Goal: Transaction & Acquisition: Purchase product/service

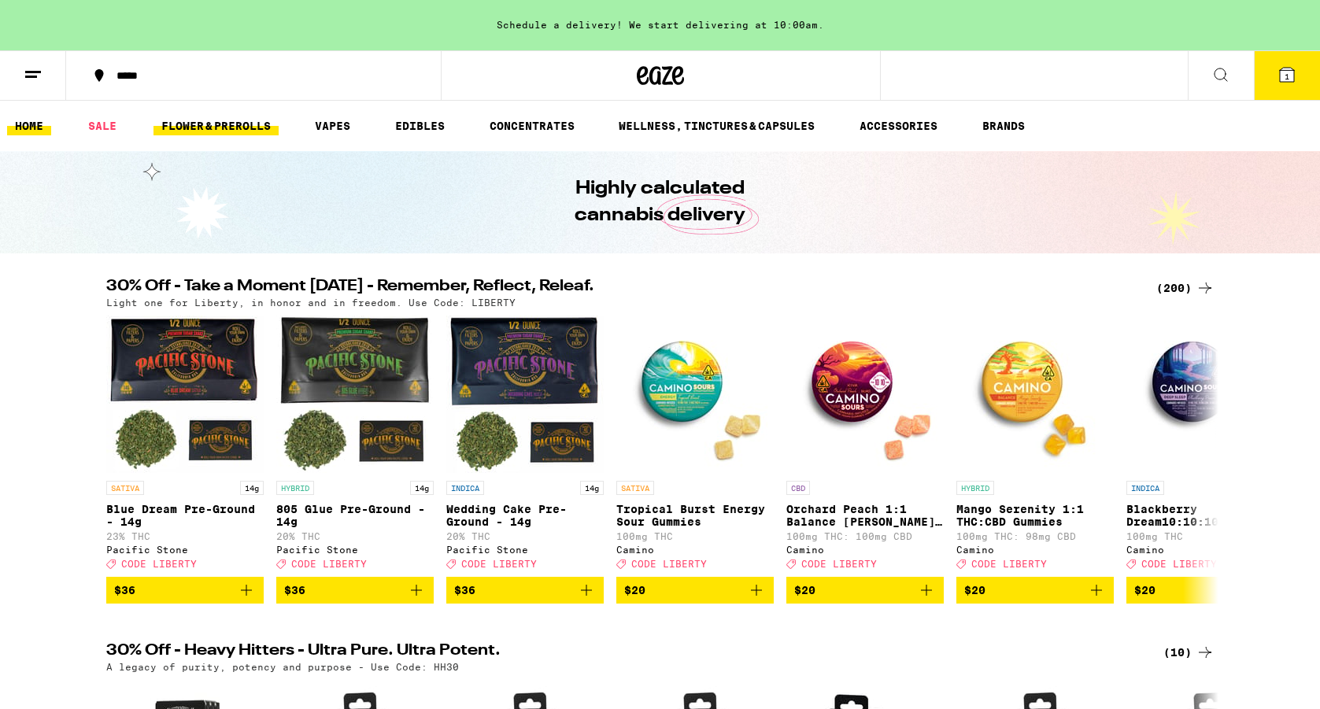
click at [250, 127] on link "FLOWER & PREROLLS" at bounding box center [215, 125] width 125 height 19
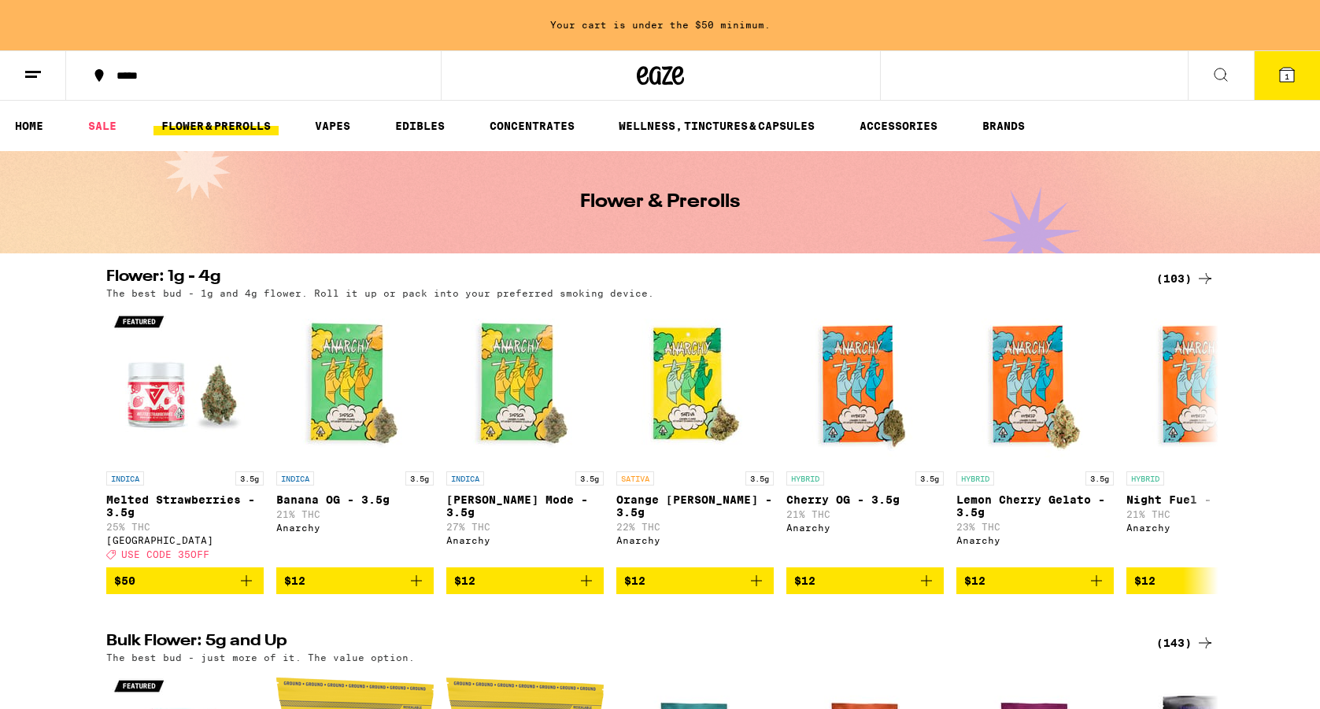
click at [37, 75] on icon at bounding box center [33, 74] width 19 height 19
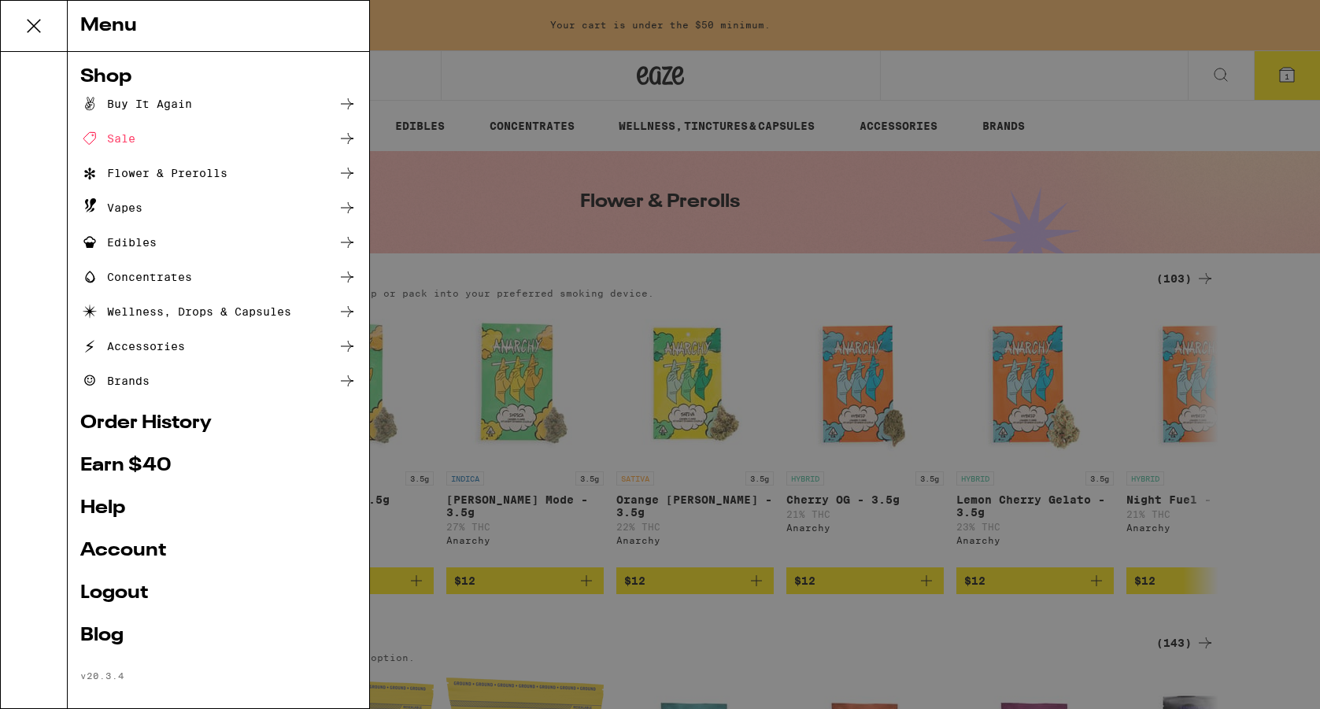
click at [268, 175] on div "Flower & Prerolls" at bounding box center [218, 173] width 276 height 19
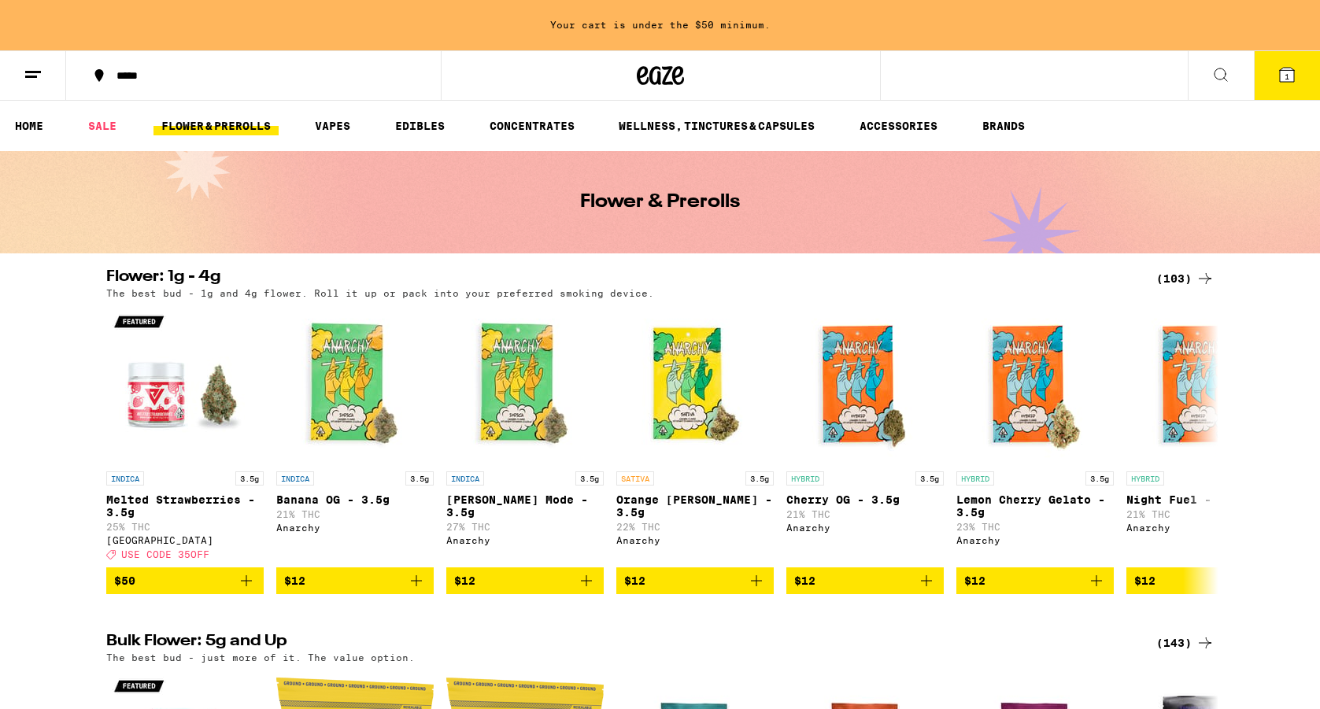
click at [1282, 76] on icon at bounding box center [1287, 75] width 14 height 14
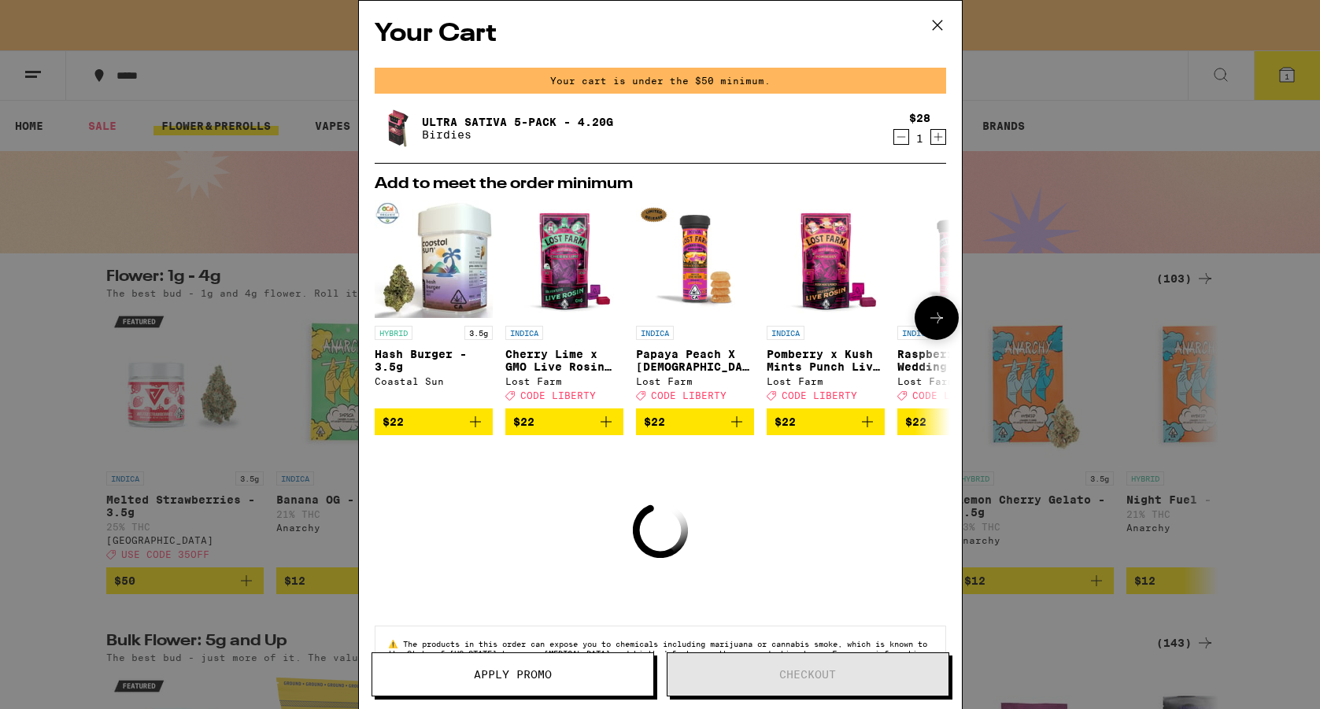
click at [944, 325] on icon at bounding box center [936, 318] width 19 height 19
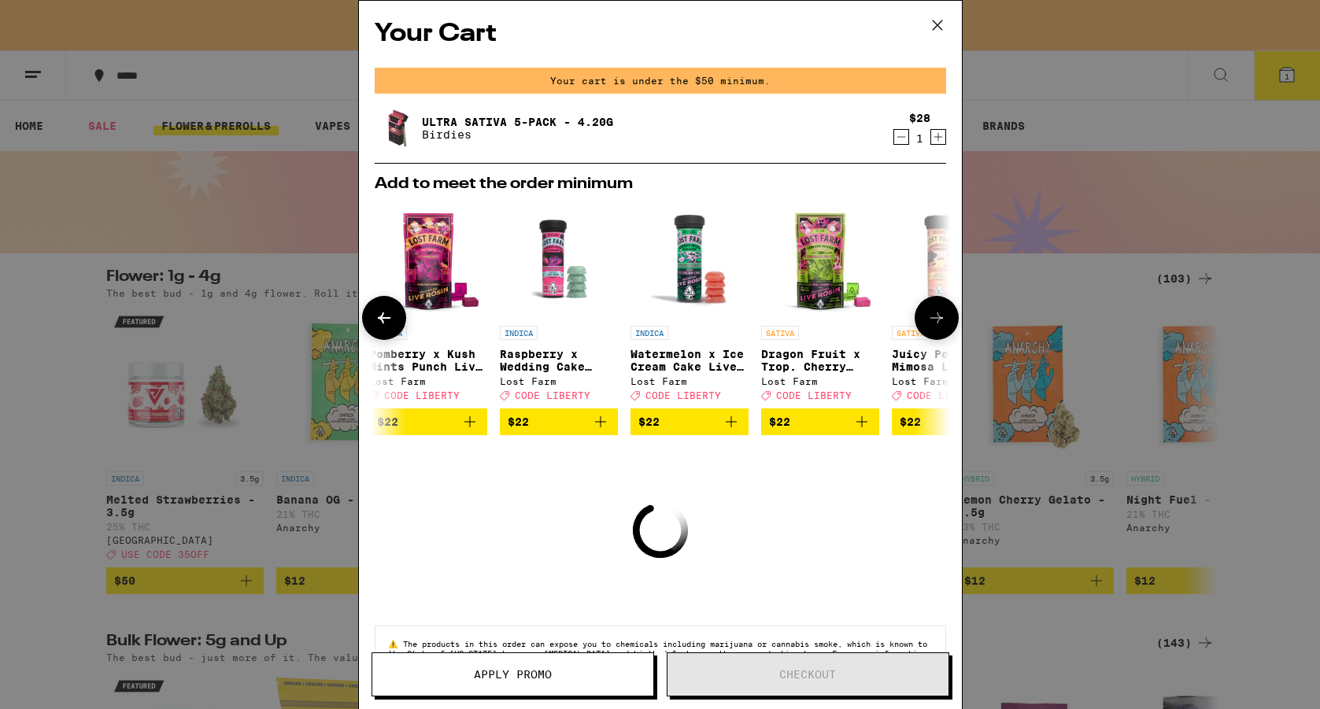
scroll to position [0, 400]
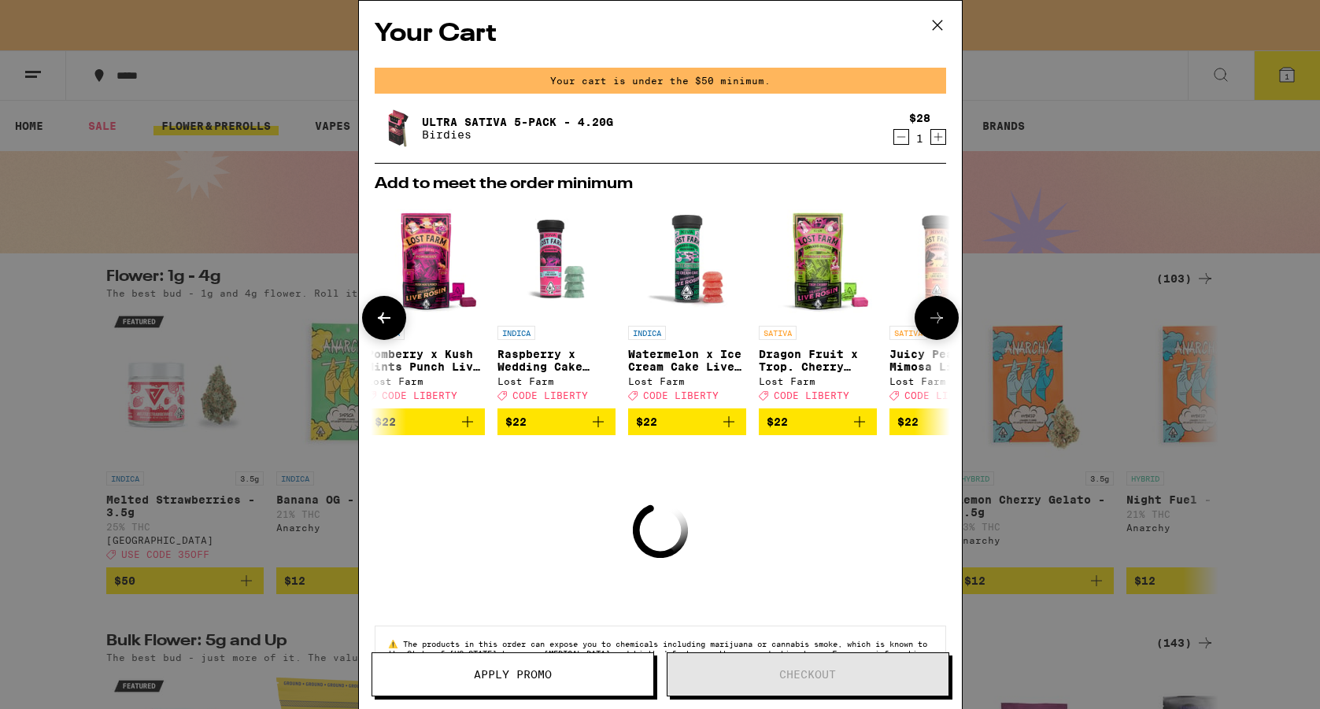
click at [944, 325] on icon at bounding box center [936, 318] width 19 height 19
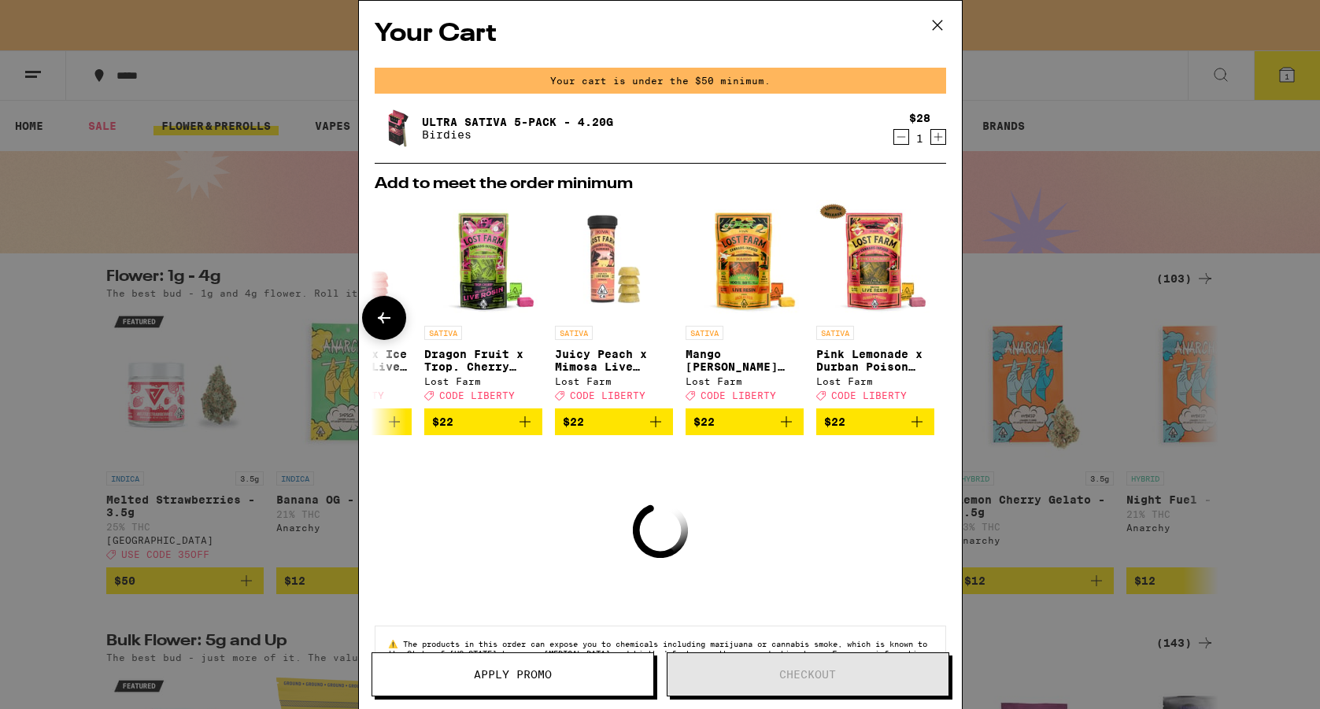
scroll to position [0, 735]
click at [944, 325] on div at bounding box center [937, 318] width 44 height 44
click at [939, 23] on icon at bounding box center [936, 24] width 9 height 9
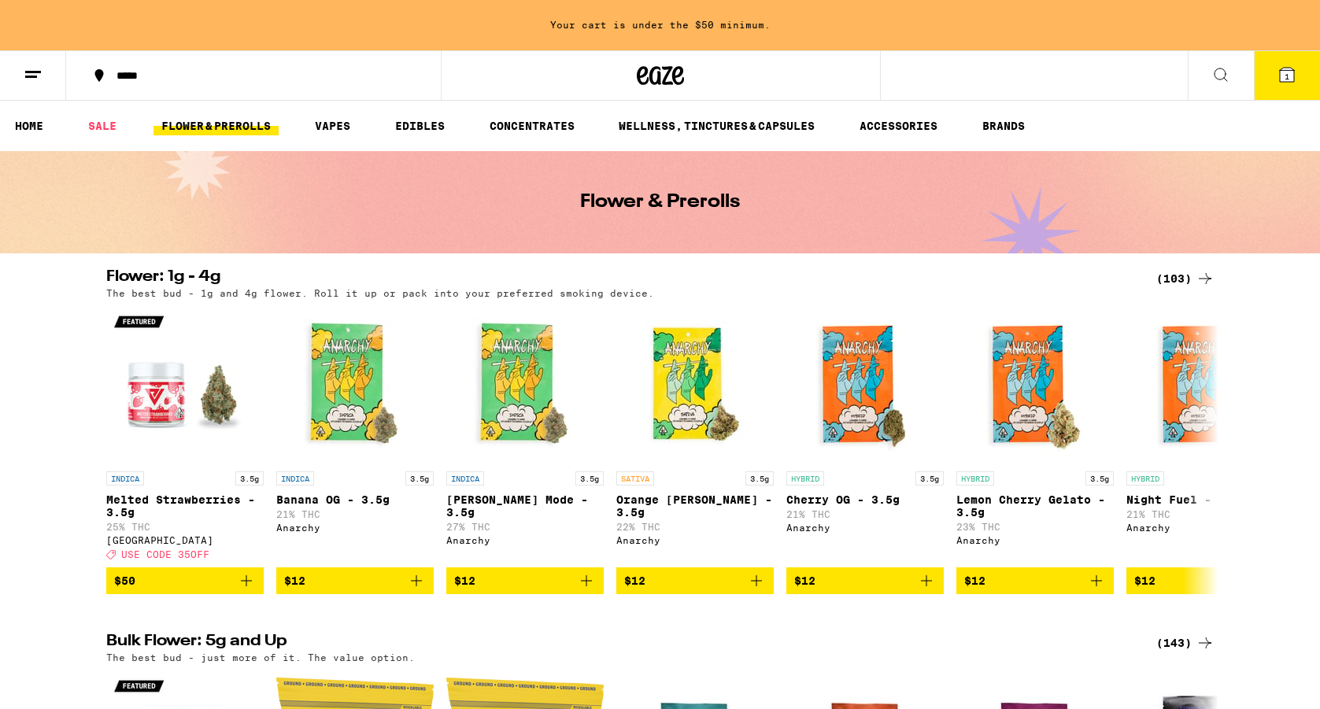
click at [17, 83] on button at bounding box center [33, 76] width 66 height 50
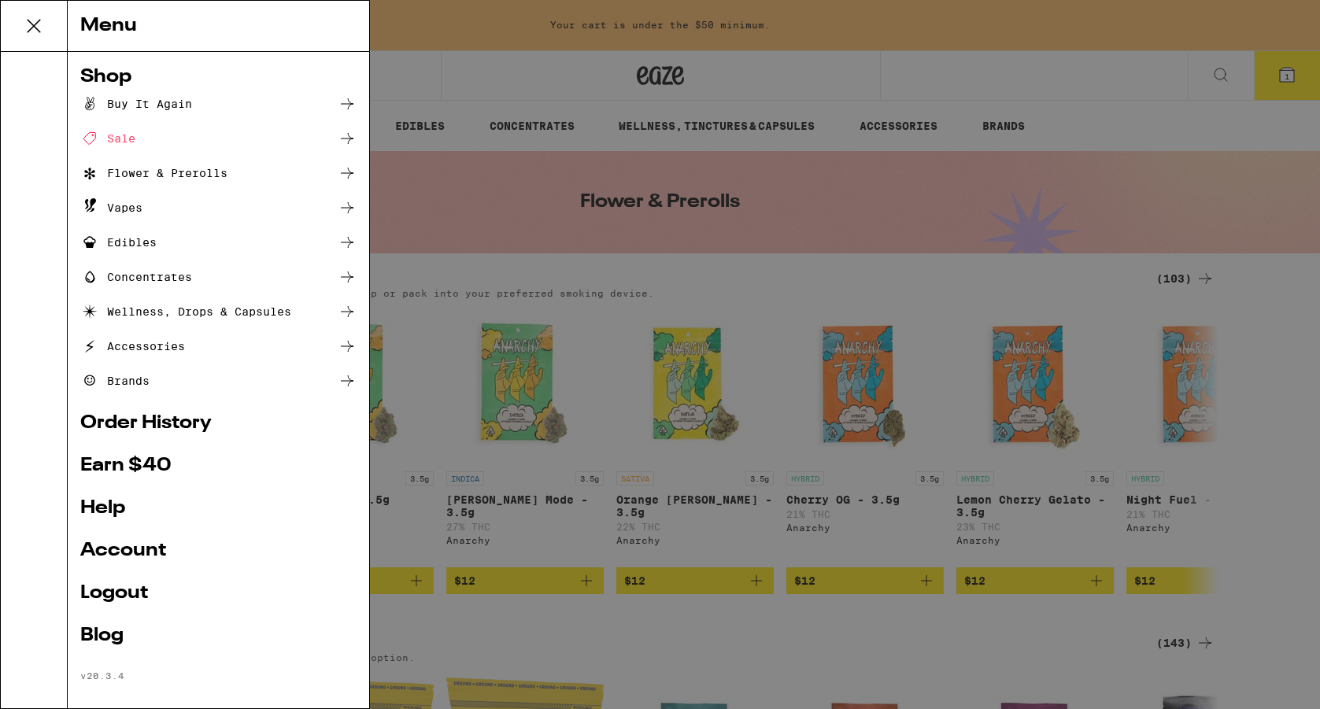
click at [241, 174] on div "Flower & Prerolls" at bounding box center [218, 173] width 276 height 19
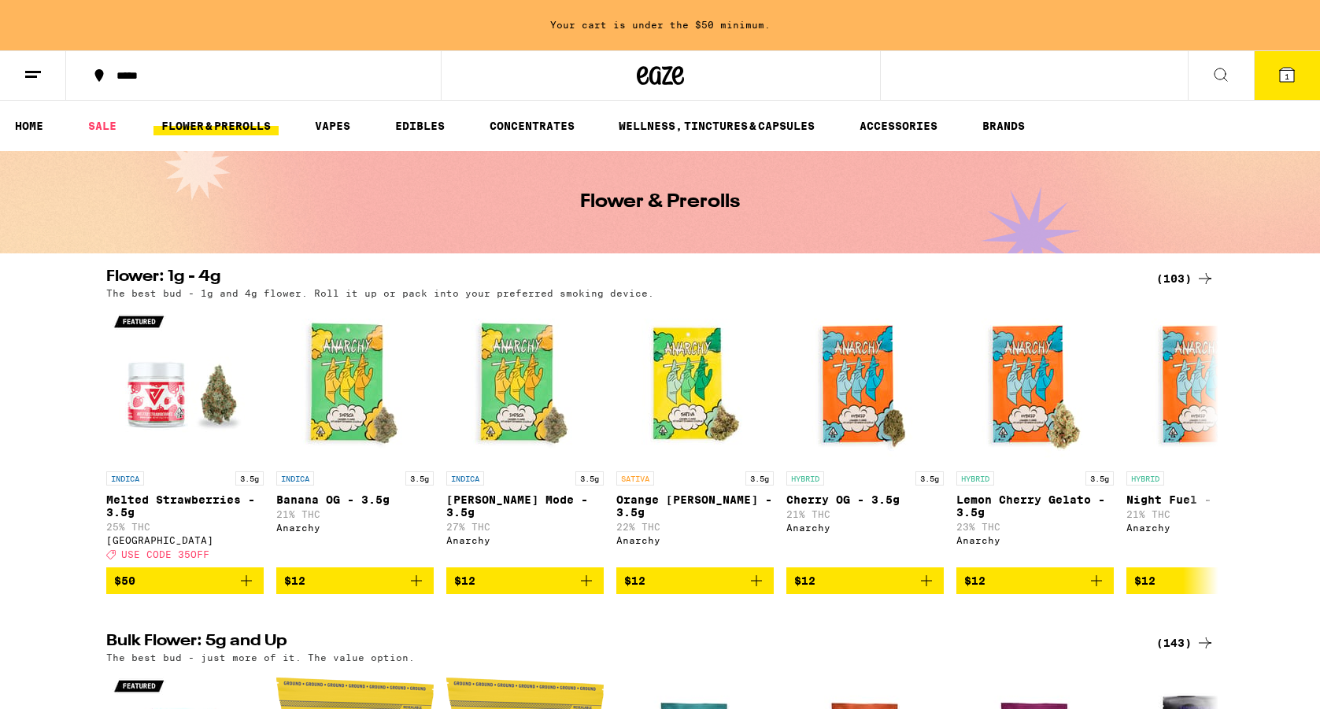
click at [1238, 72] on button at bounding box center [1221, 76] width 66 height 50
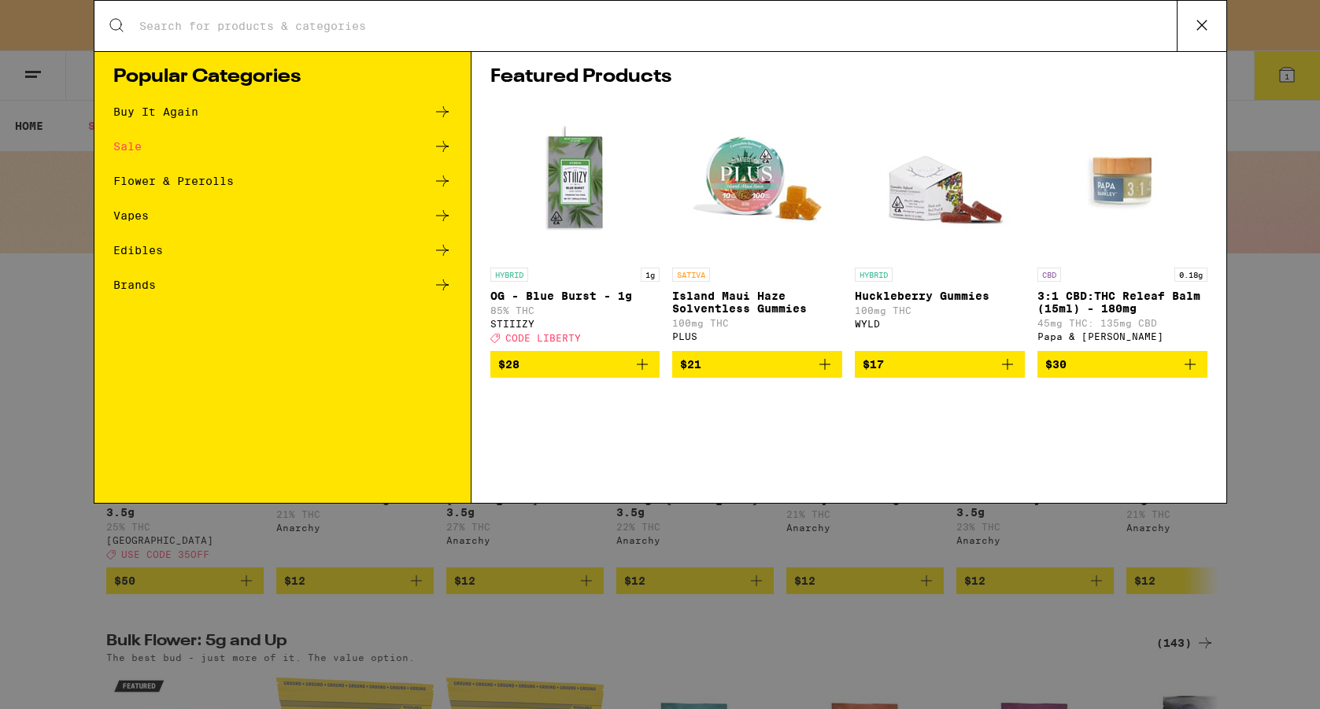
click at [59, 307] on div "Search for Products Popular Categories Buy It Again Sale Flower & Prerolls Vape…" at bounding box center [660, 354] width 1320 height 709
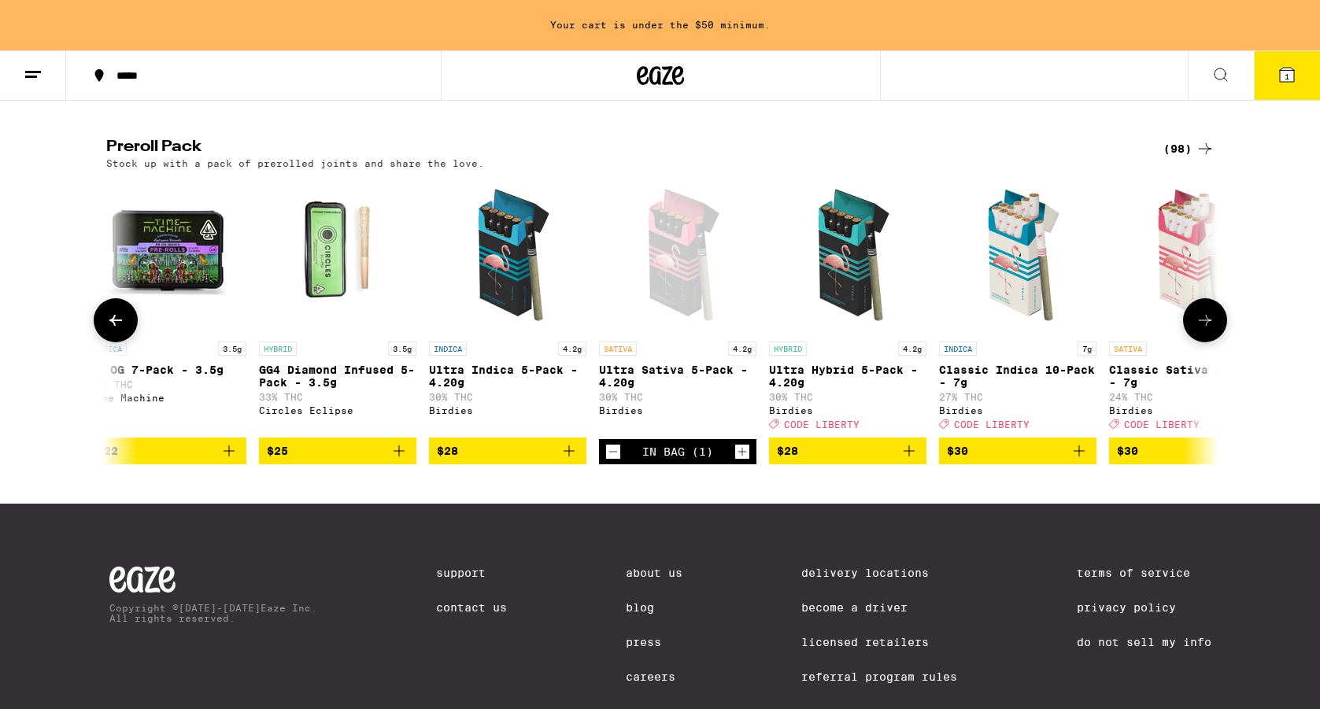
scroll to position [0, 871]
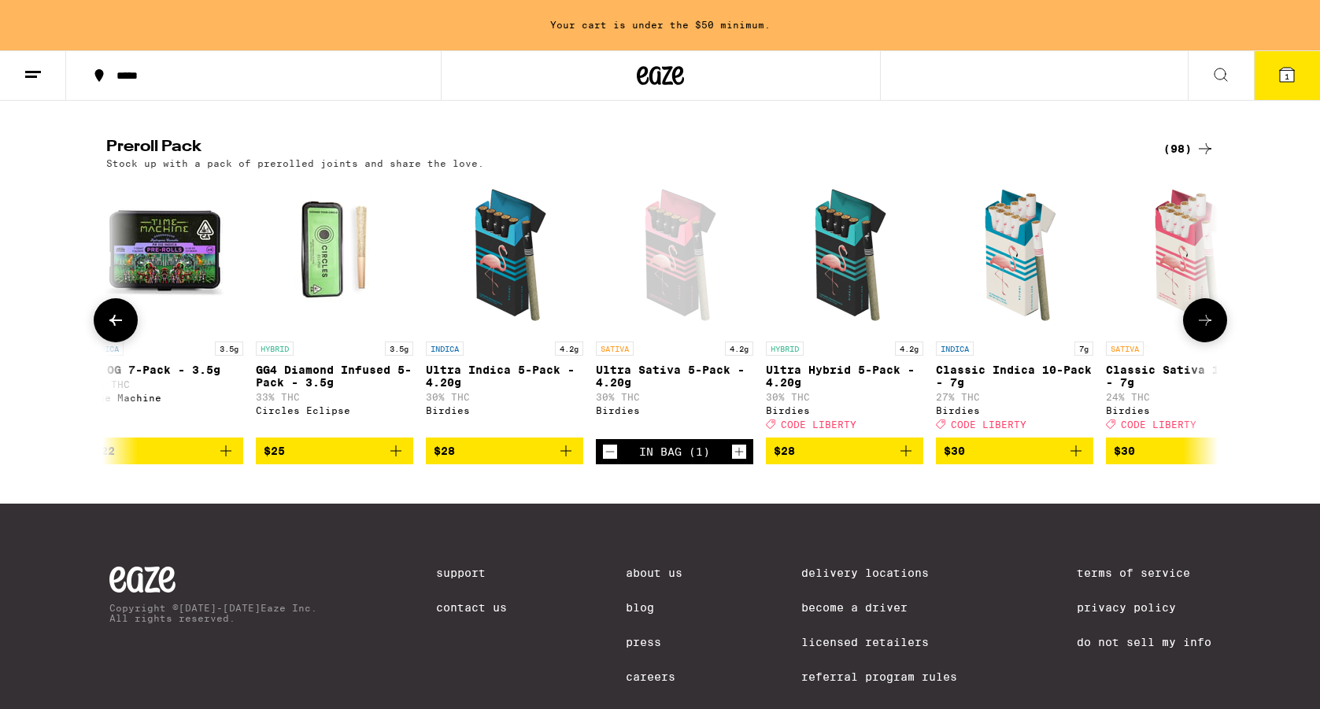
click at [740, 461] on icon "Increment" at bounding box center [739, 451] width 14 height 19
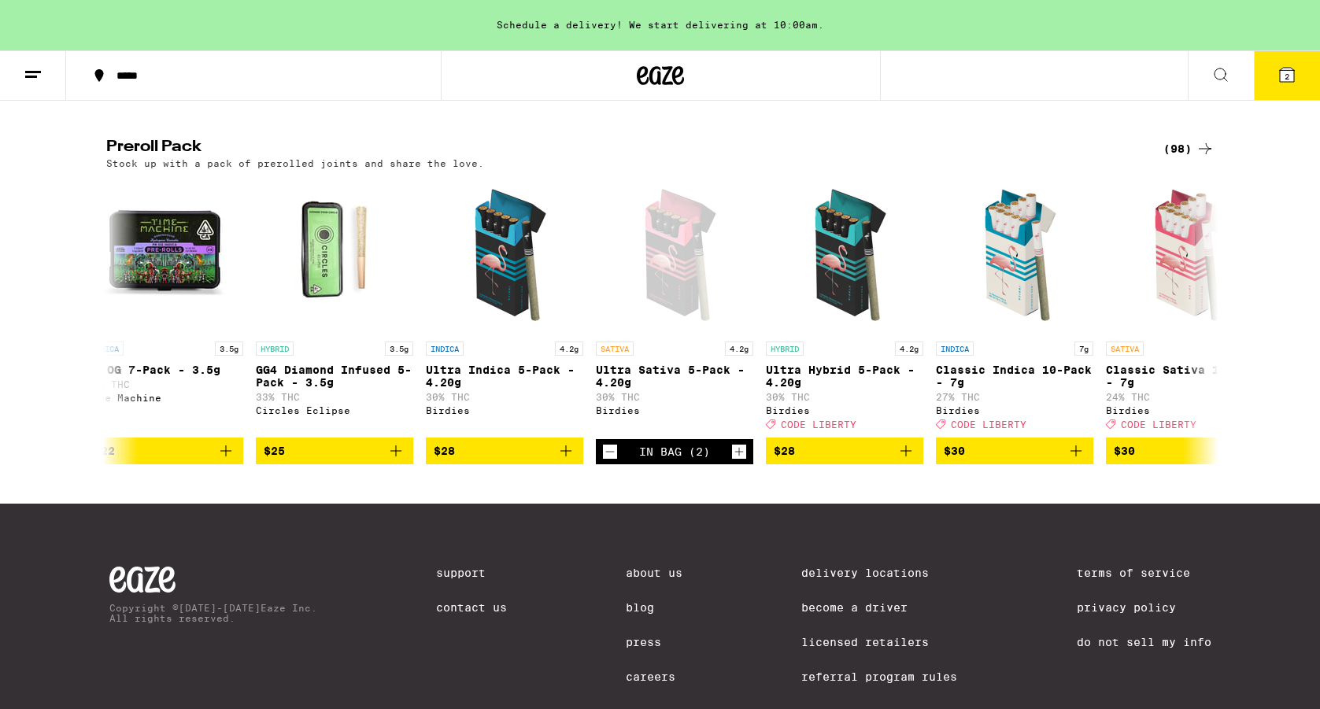
click at [1287, 80] on span "2" at bounding box center [1287, 76] width 5 height 9
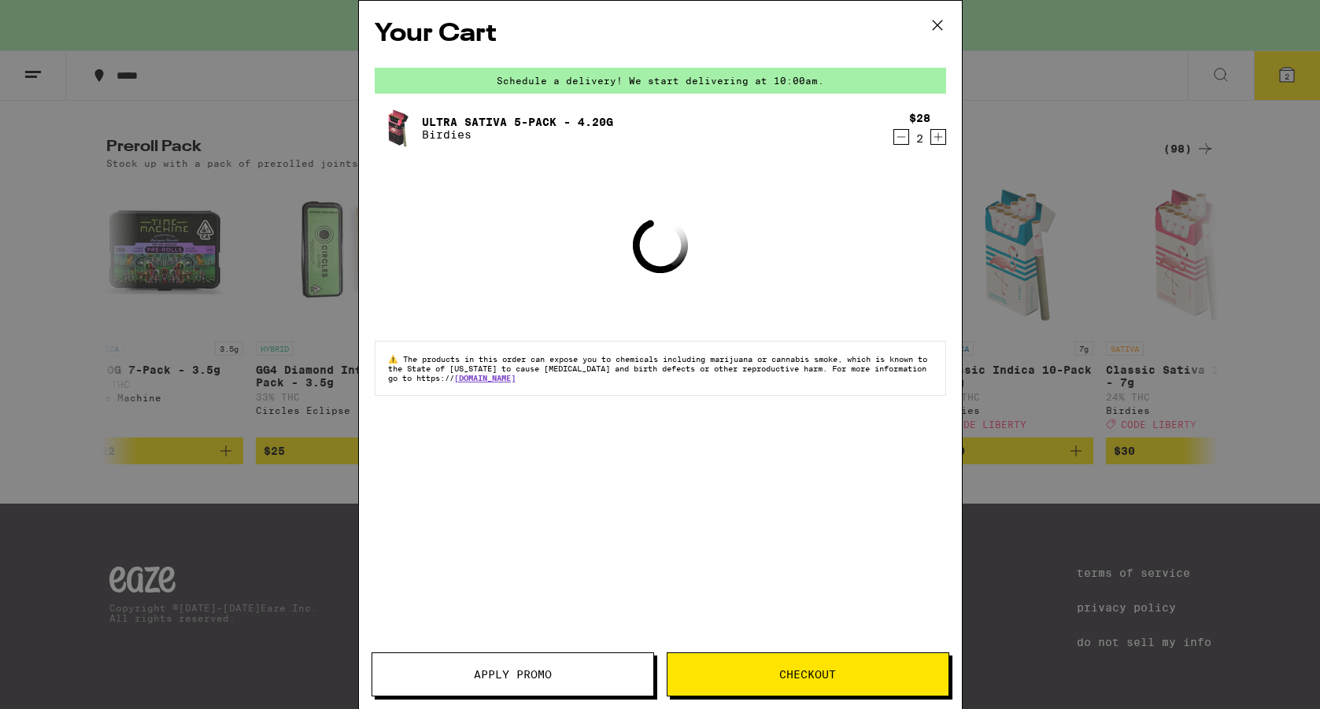
click at [1130, 283] on div "Your Cart Schedule a delivery! We start delivering at 10:00am. Ultra Sativa 5-P…" at bounding box center [660, 354] width 1320 height 709
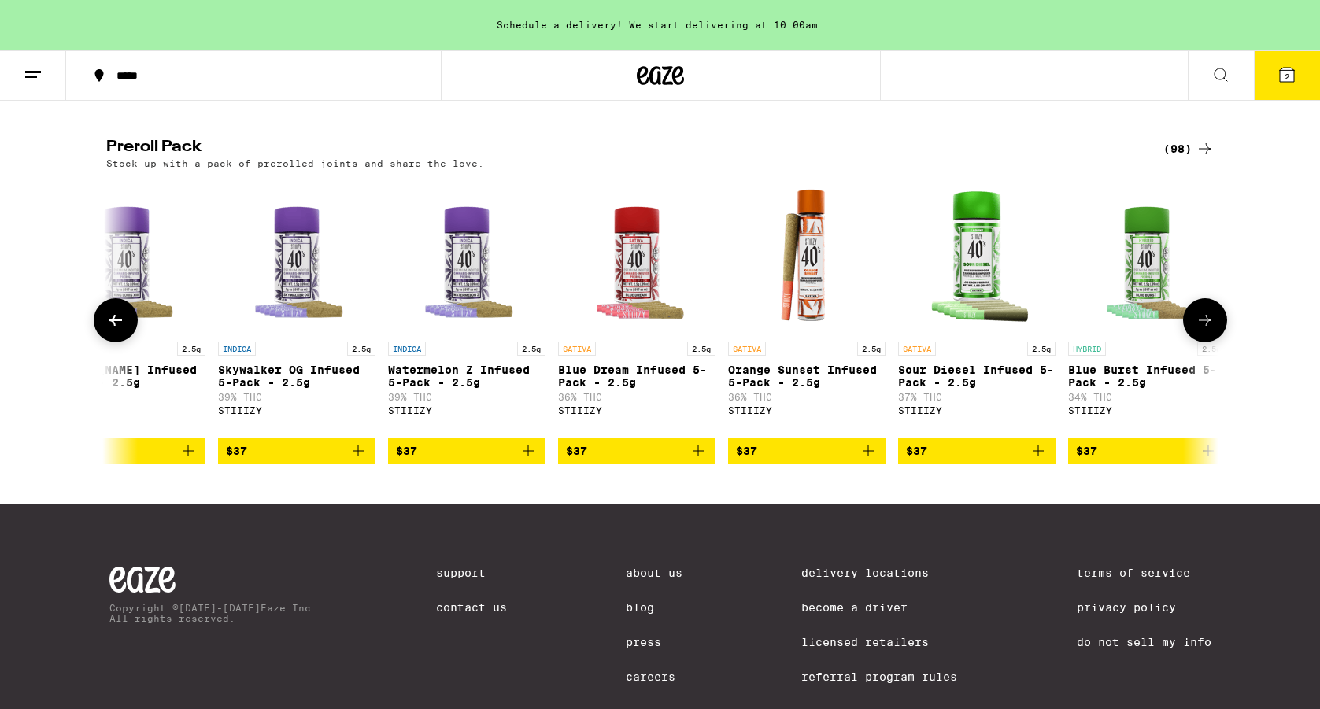
scroll to position [0, 5500]
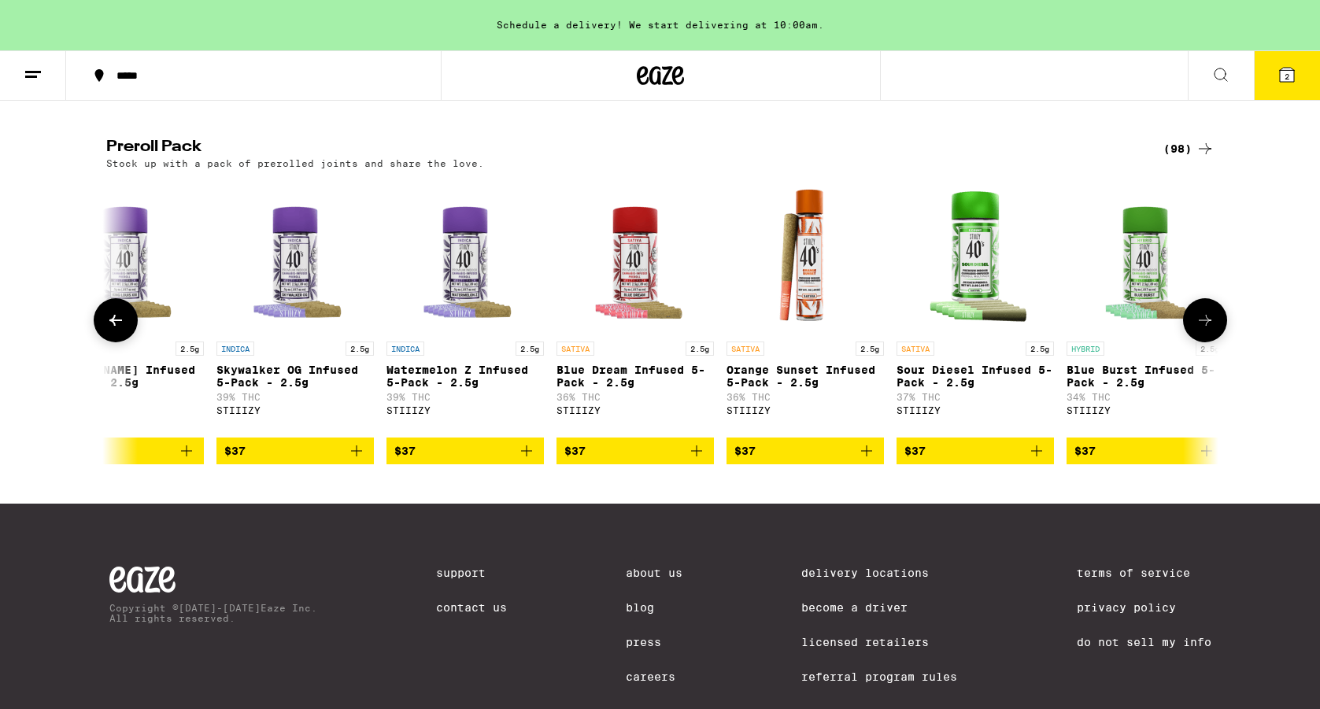
click at [869, 460] on icon "Add to bag" at bounding box center [866, 451] width 19 height 19
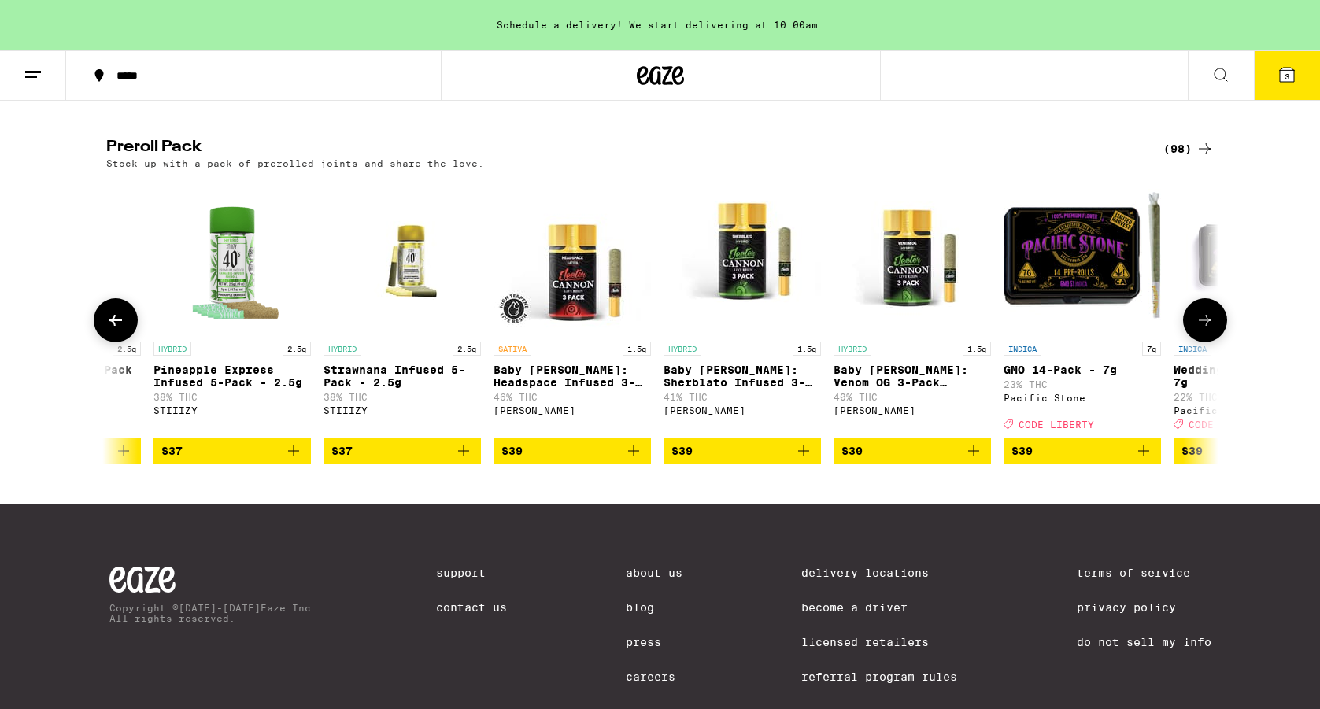
scroll to position [0, 6757]
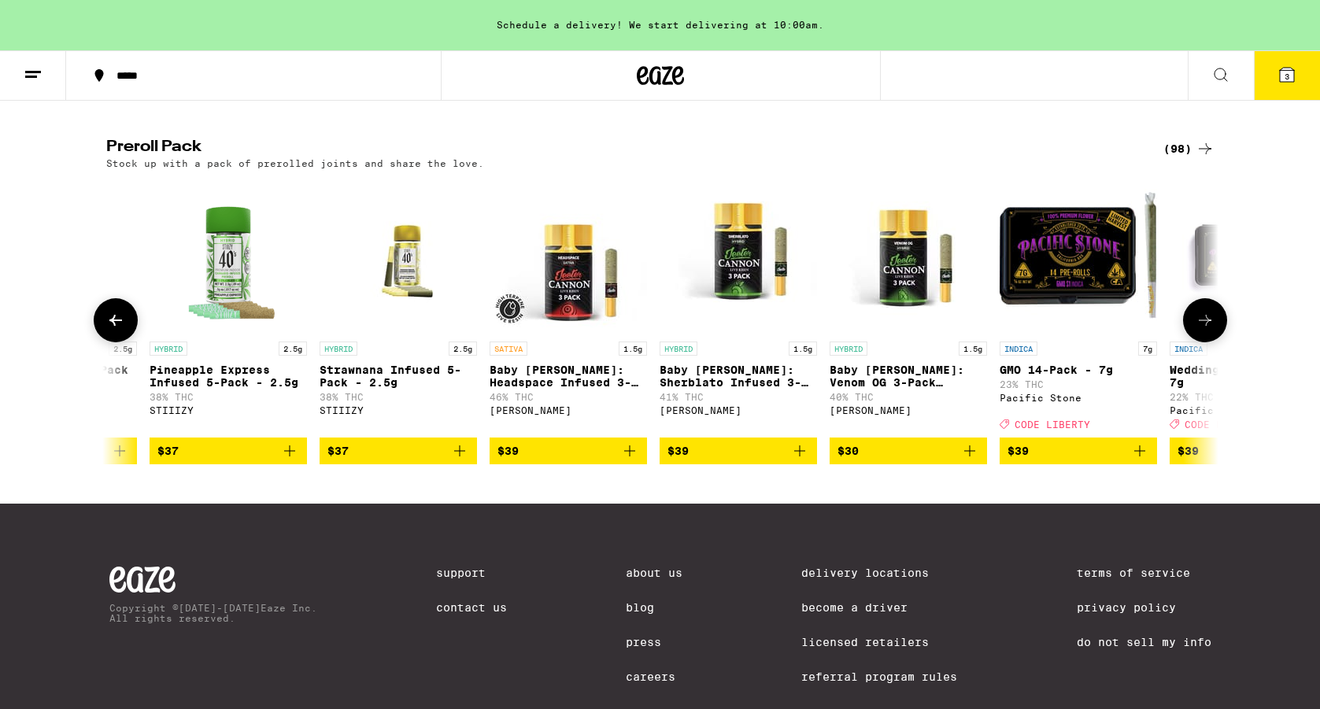
click at [631, 460] on icon "Add to bag" at bounding box center [629, 451] width 19 height 19
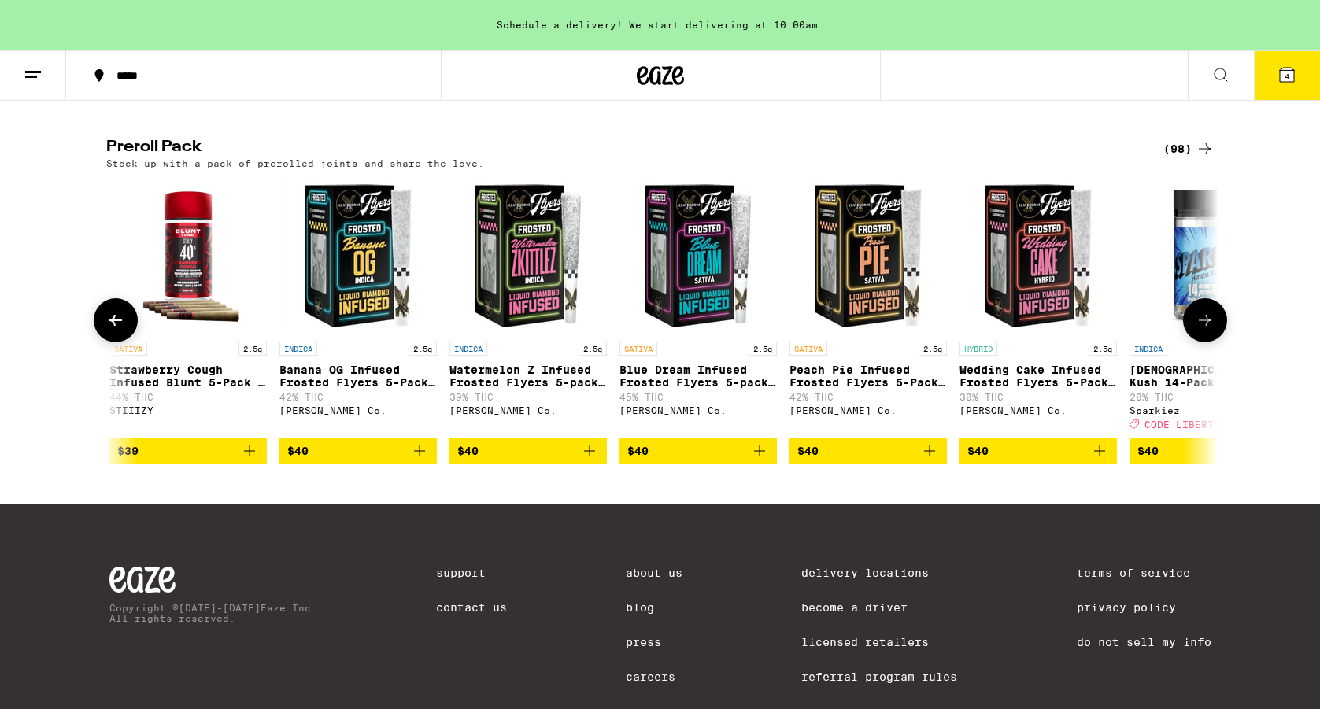
scroll to position [0, 9185]
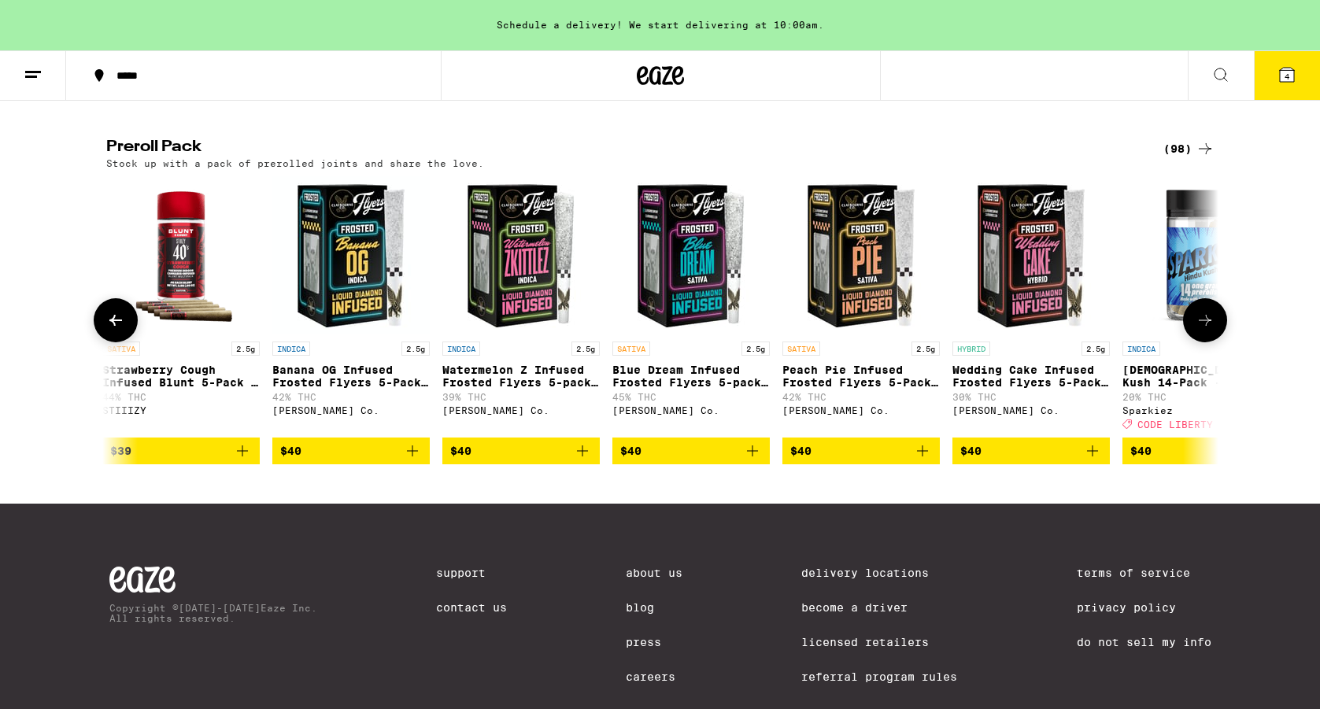
click at [752, 464] on button "$40" at bounding box center [690, 451] width 157 height 27
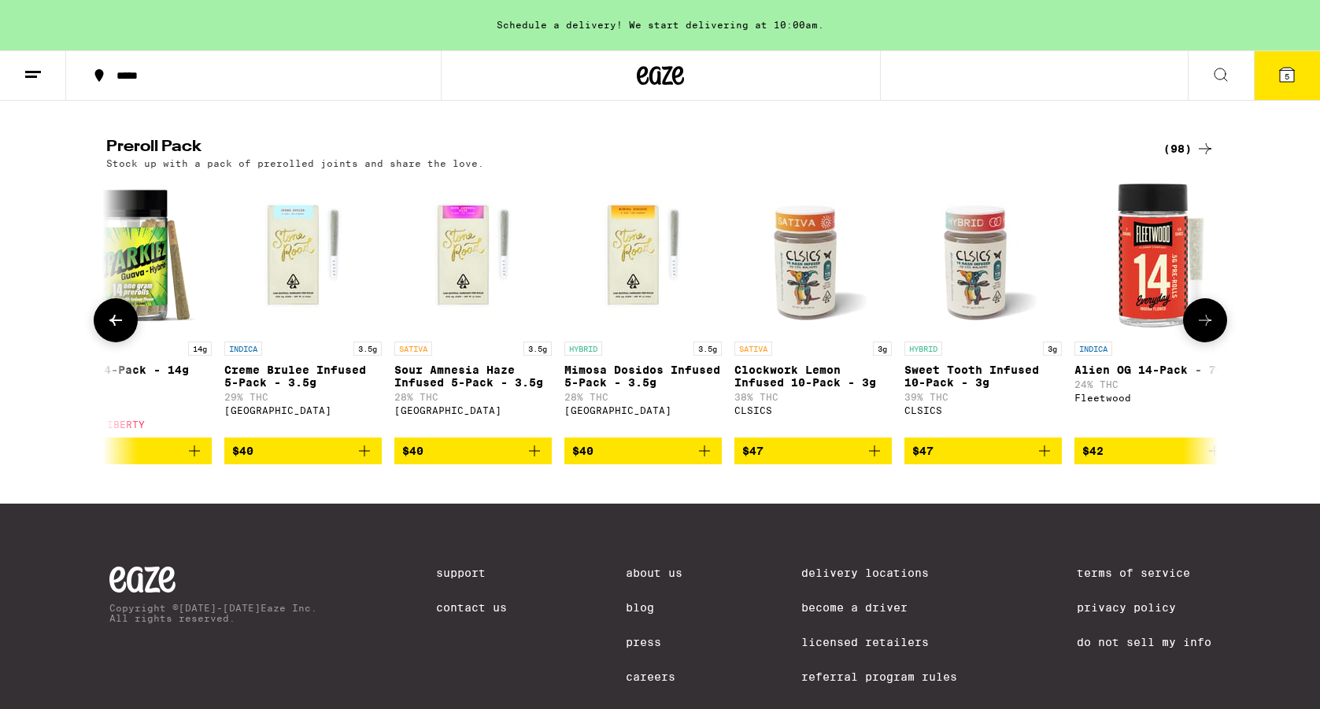
scroll to position [0, 10640]
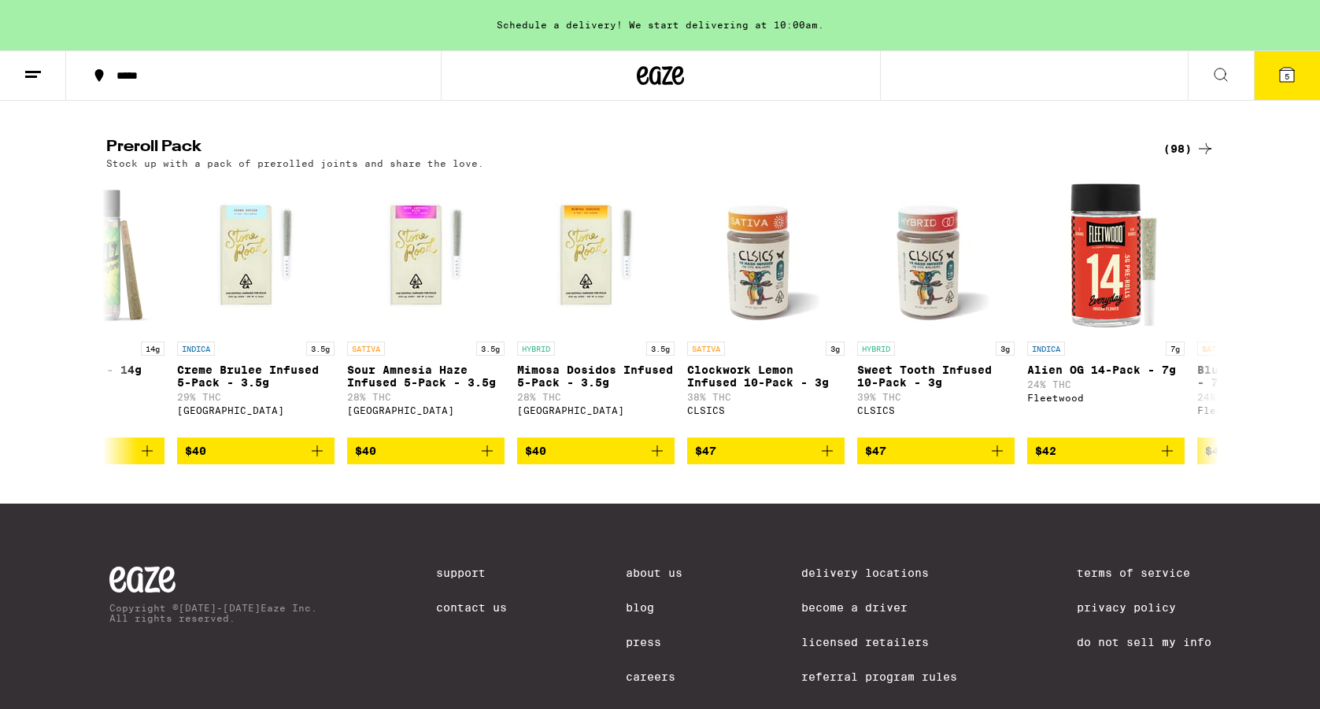
click at [1289, 73] on span "5" at bounding box center [1287, 76] width 5 height 9
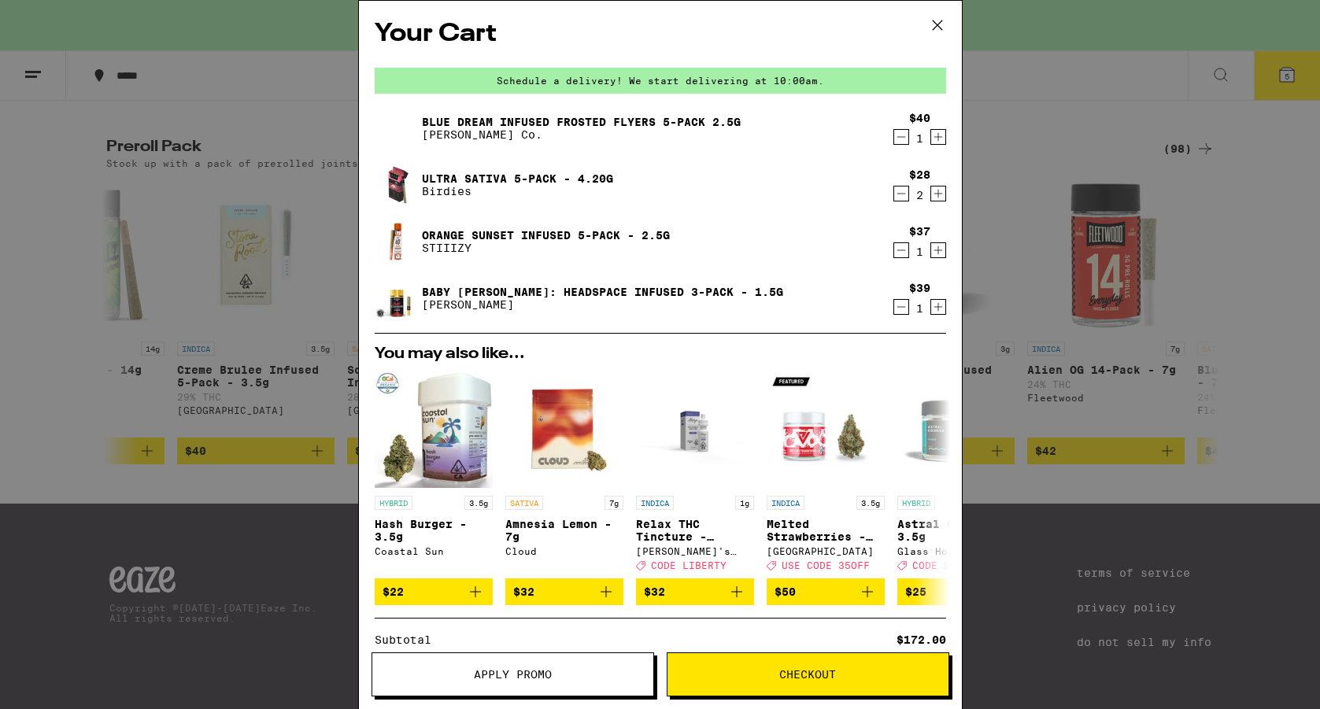
click at [904, 253] on icon "Decrement" at bounding box center [901, 250] width 14 height 19
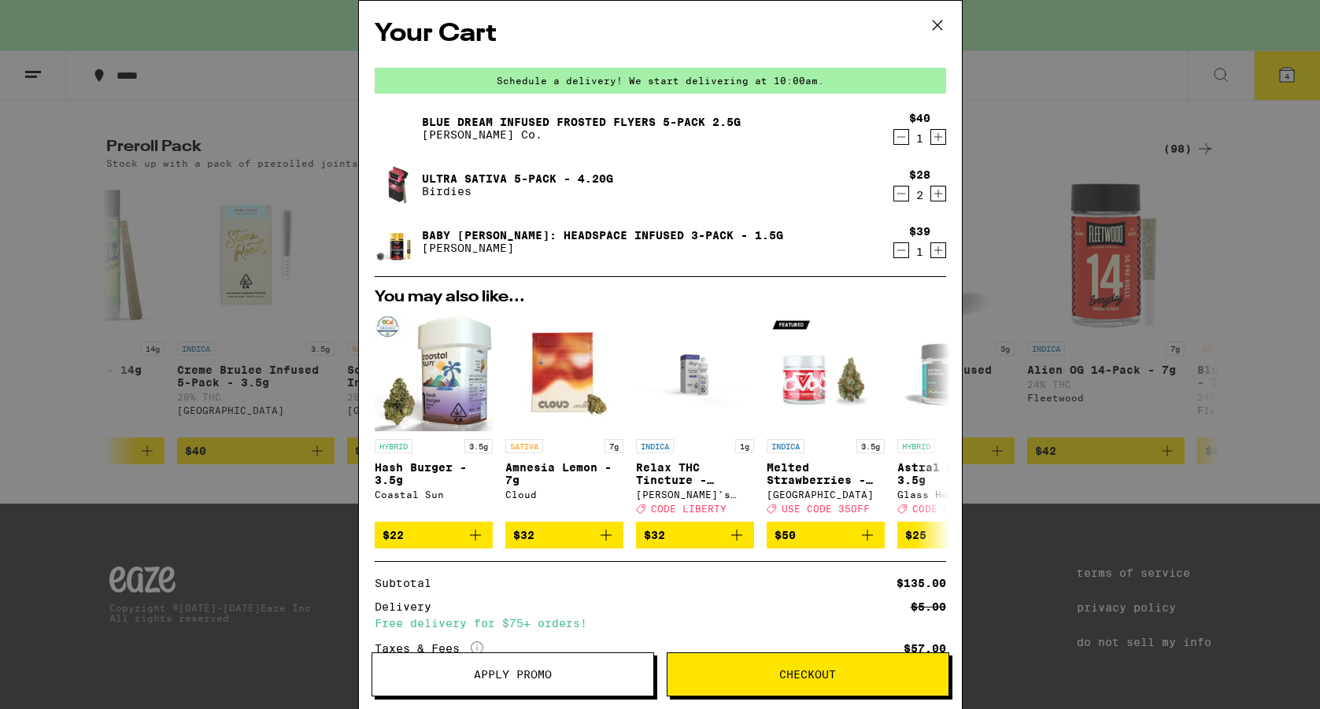
click at [898, 196] on icon "Decrement" at bounding box center [901, 193] width 14 height 19
click at [904, 193] on icon "Decrement" at bounding box center [901, 193] width 14 height 19
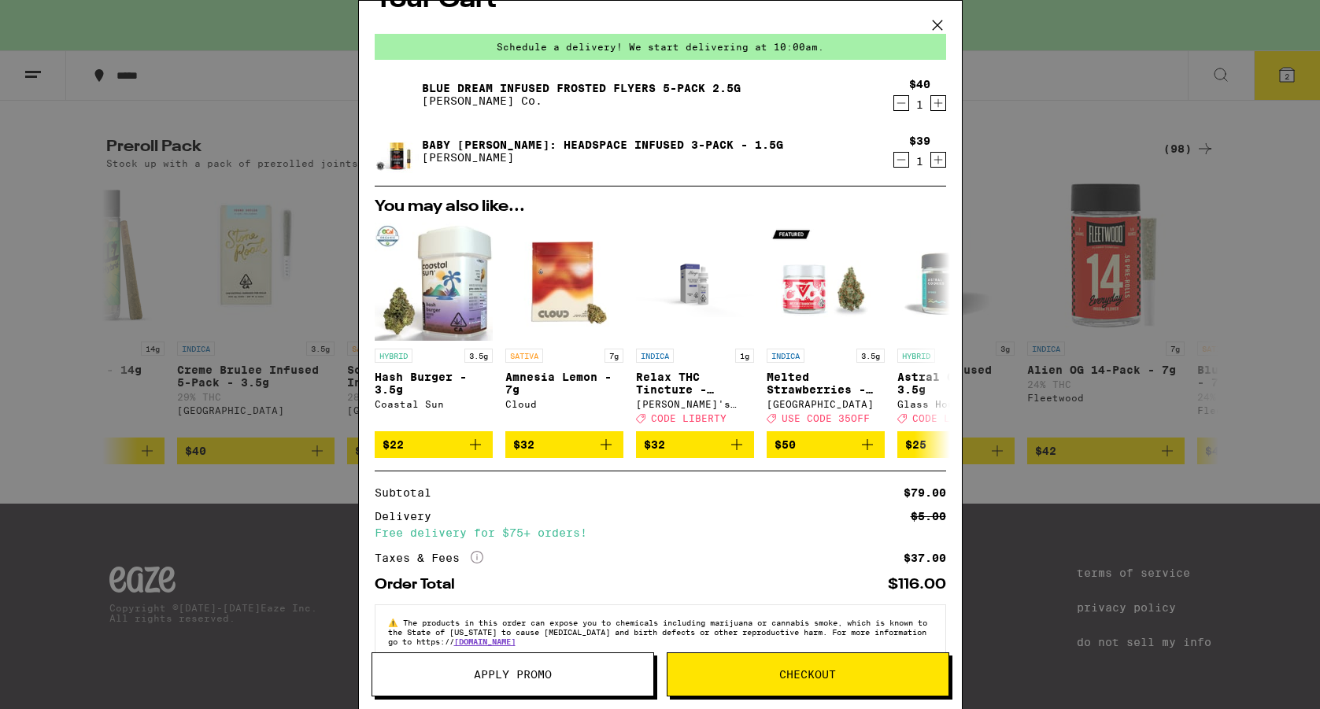
scroll to position [27, 0]
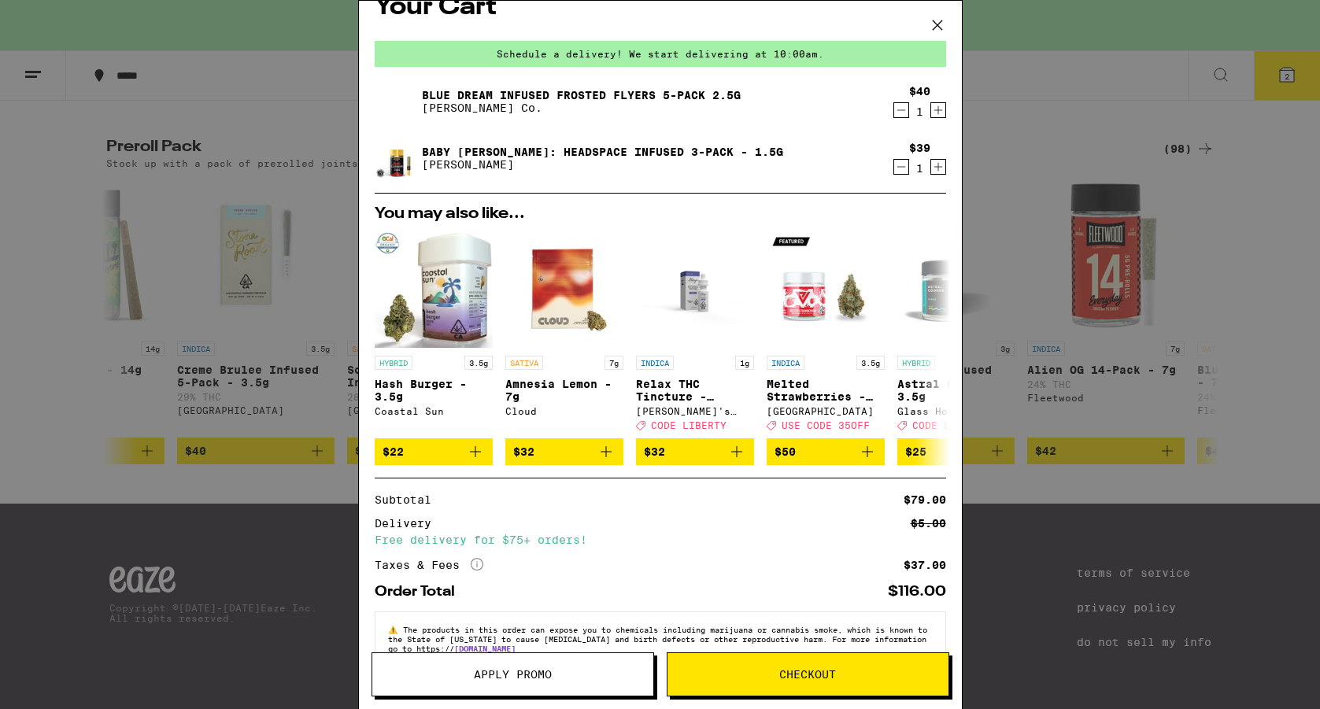
click at [736, 683] on button "Checkout" at bounding box center [808, 675] width 283 height 44
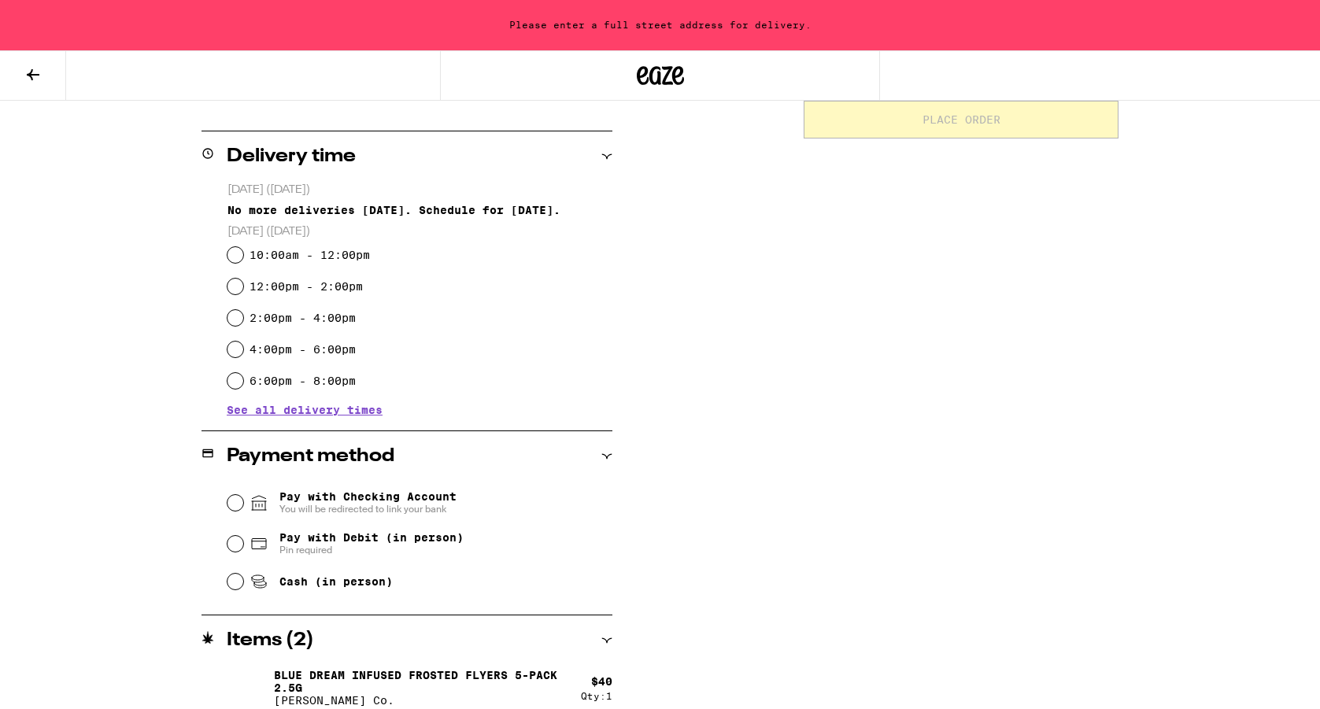
scroll to position [375, 0]
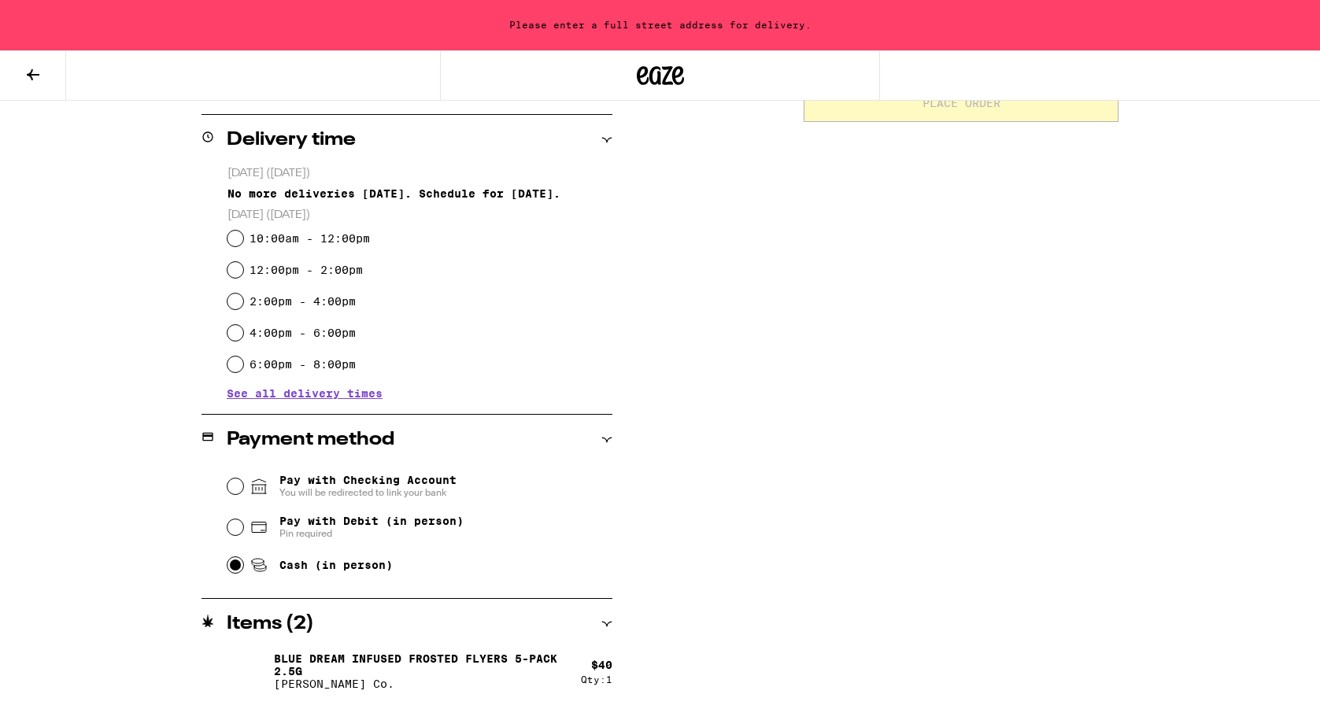
click at [234, 567] on input "Cash (in person)" at bounding box center [235, 565] width 16 height 16
radio input "true"
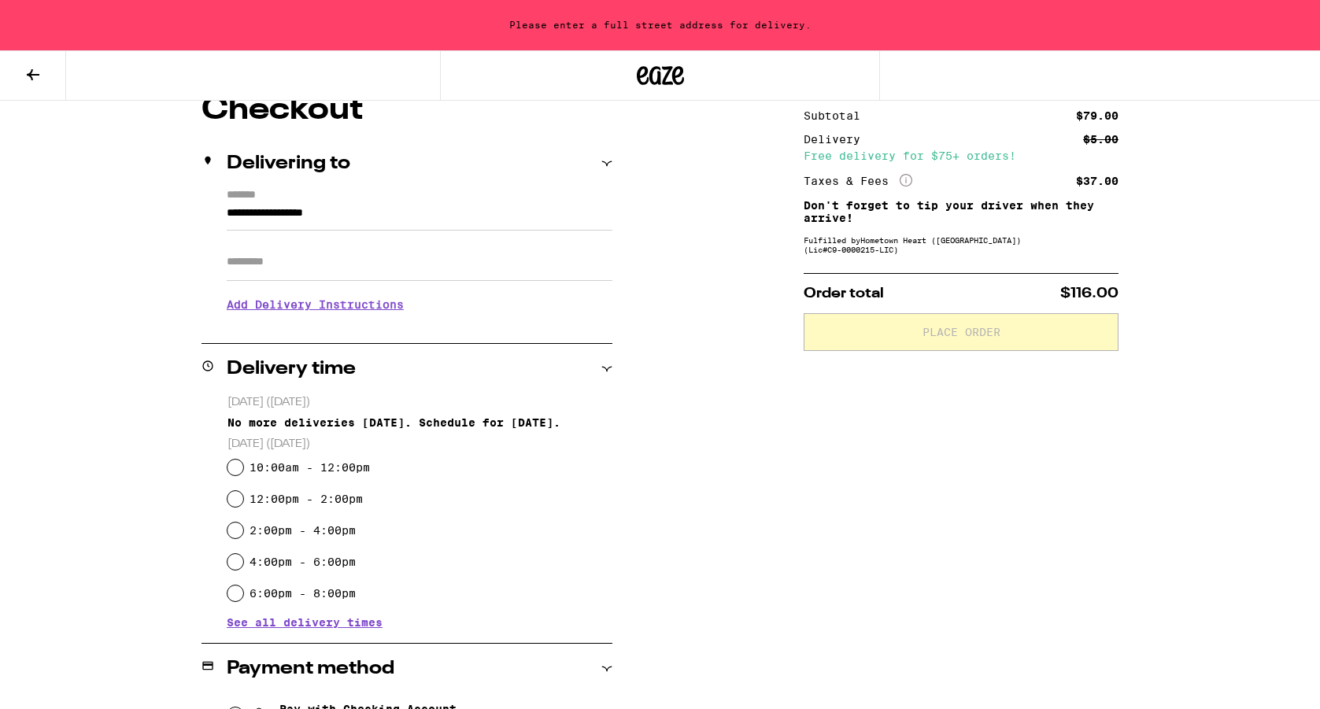
scroll to position [66, 0]
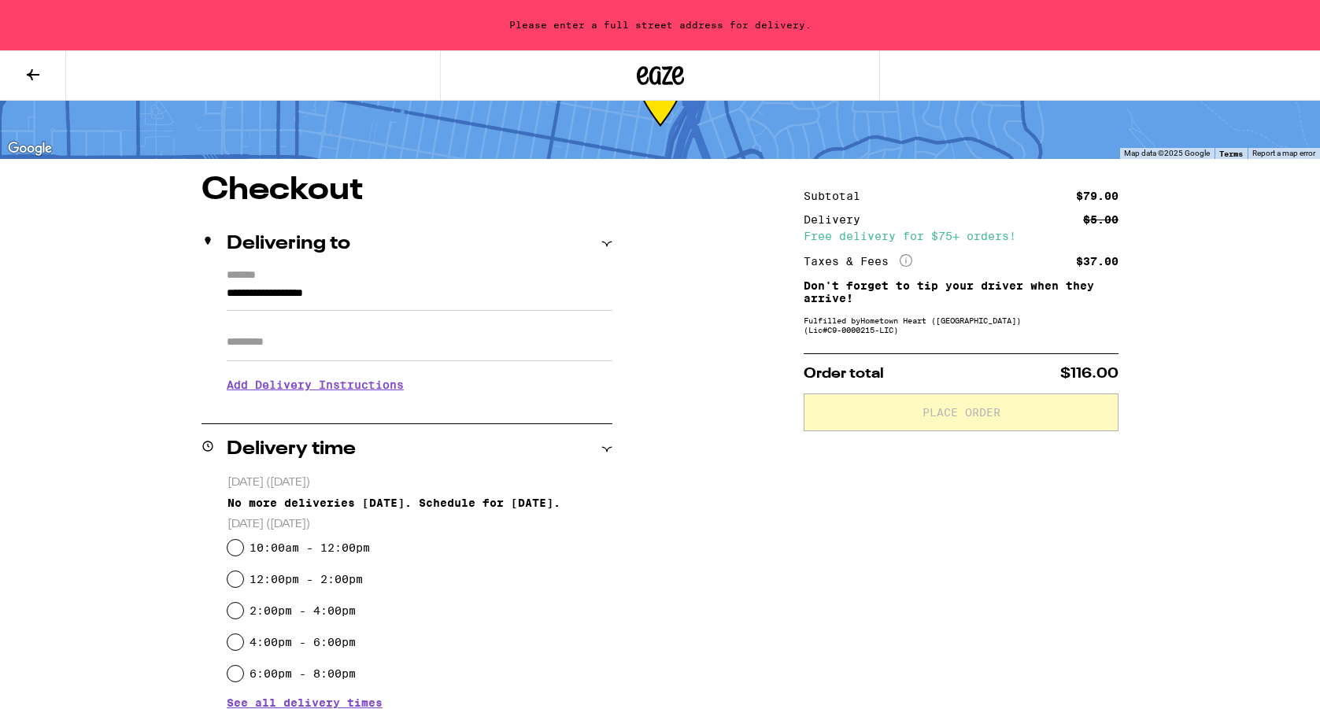
click at [413, 352] on input "Apt/Suite" at bounding box center [420, 342] width 386 height 38
click at [326, 295] on input "**********" at bounding box center [420, 297] width 386 height 27
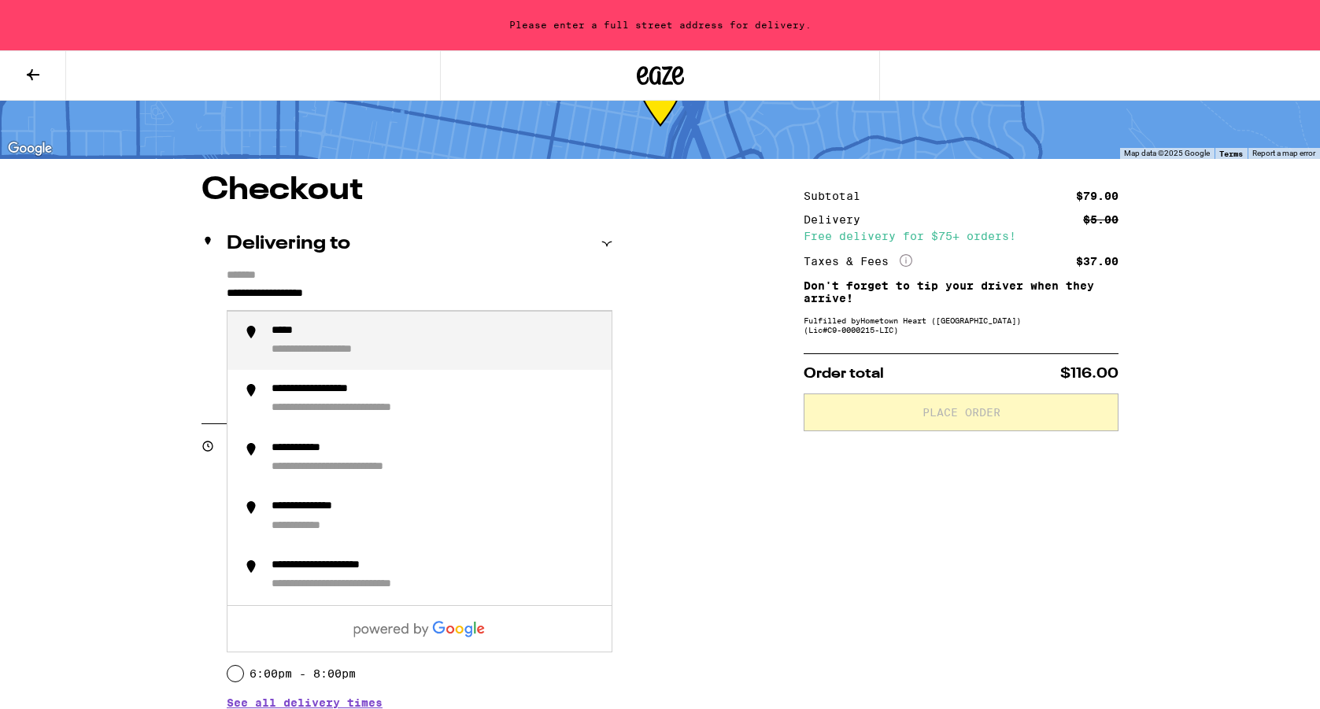
click at [326, 295] on input "**********" at bounding box center [420, 297] width 386 height 27
click at [331, 351] on div "**********" at bounding box center [315, 350] width 86 height 15
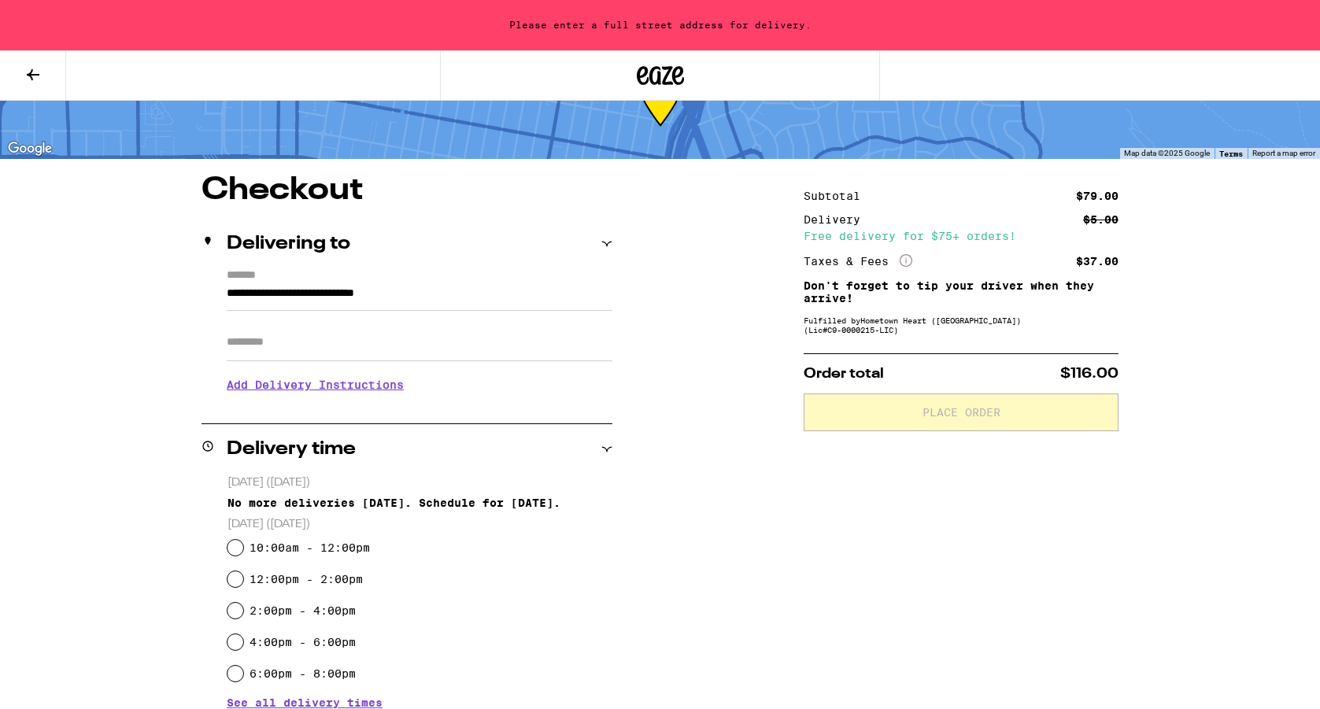
type input "**********"
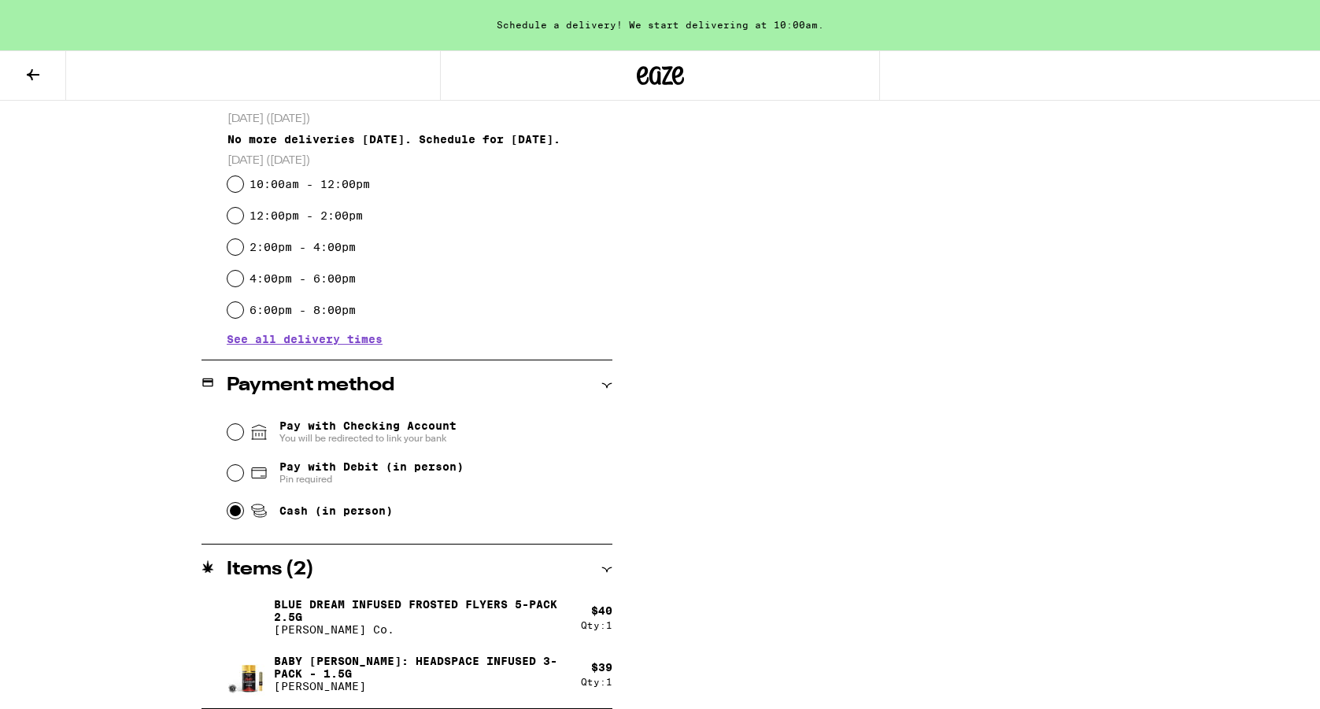
scroll to position [0, 0]
